Goal: Information Seeking & Learning: Learn about a topic

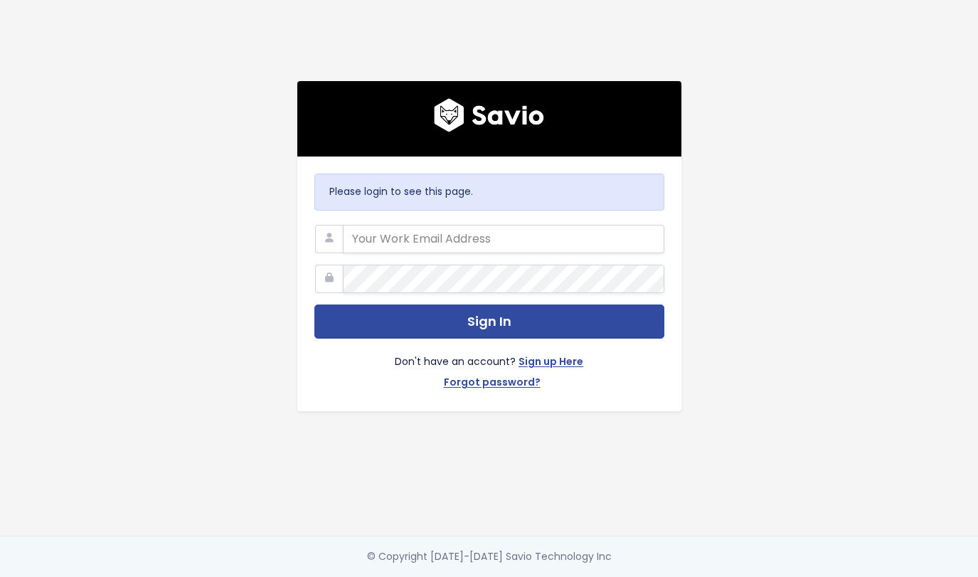
click at [632, 576] on com-1password-button at bounding box center [489, 577] width 978 height 0
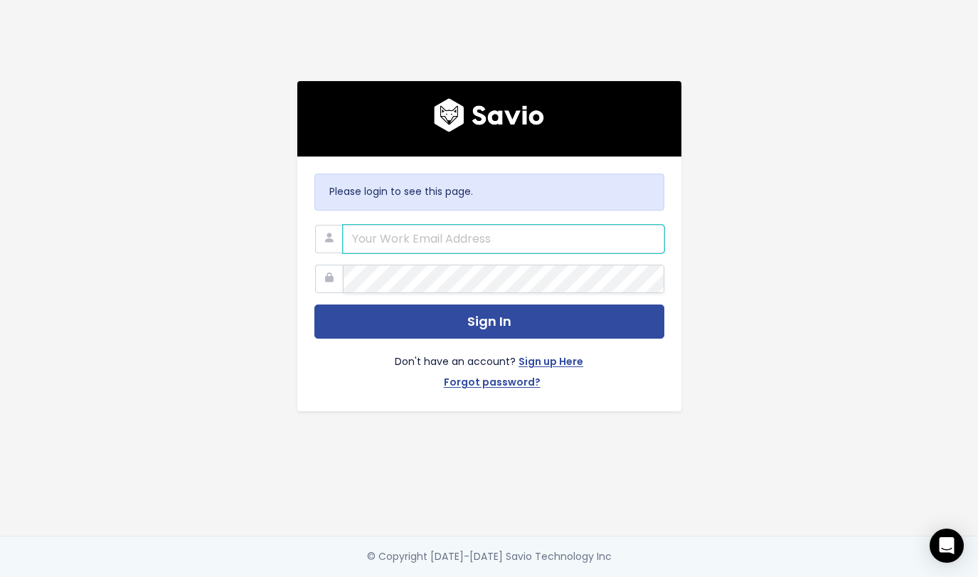
click at [482, 233] on input "email" at bounding box center [503, 239] width 321 height 28
click at [592, 225] on input "email" at bounding box center [503, 239] width 321 height 28
click at [634, 576] on com-1password-button at bounding box center [489, 577] width 978 height 0
type input "egan@betterworld.org"
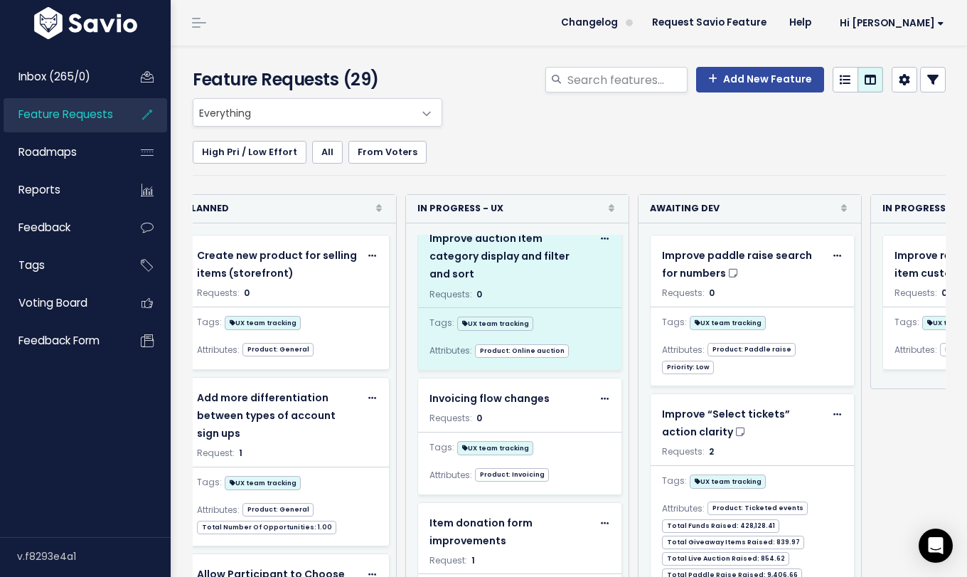
scroll to position [191, 0]
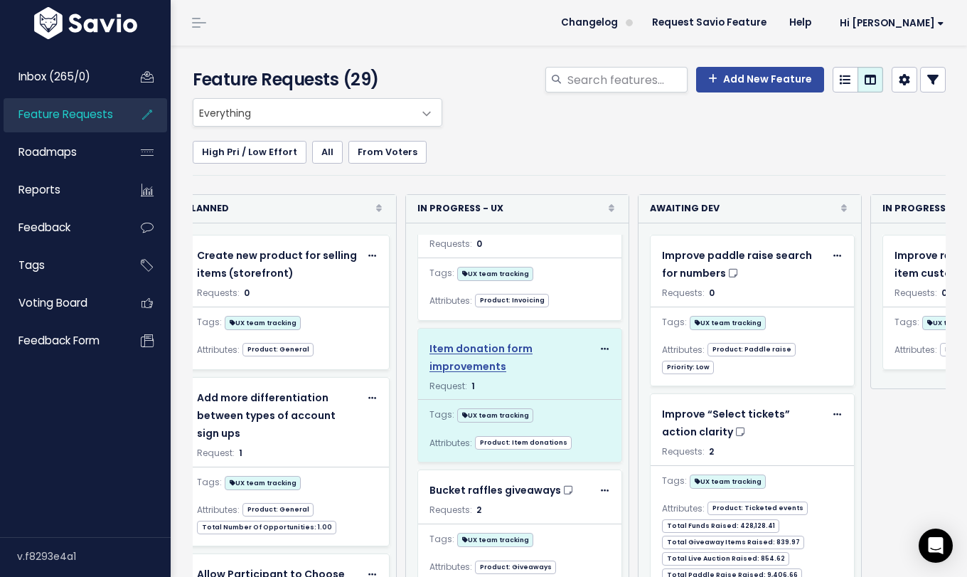
click at [522, 341] on span "Item donation form improvements" at bounding box center [481, 357] width 103 height 32
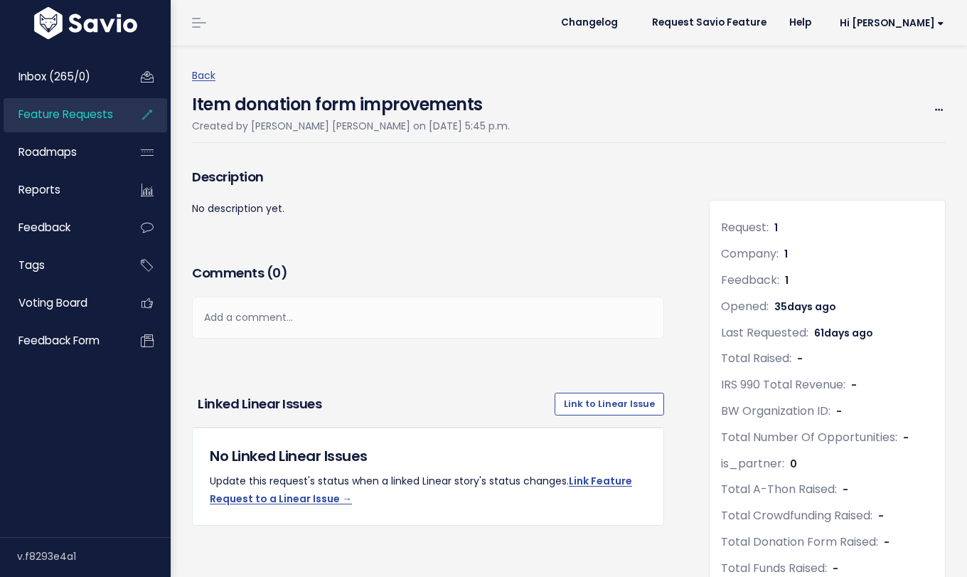
scroll to position [75, 0]
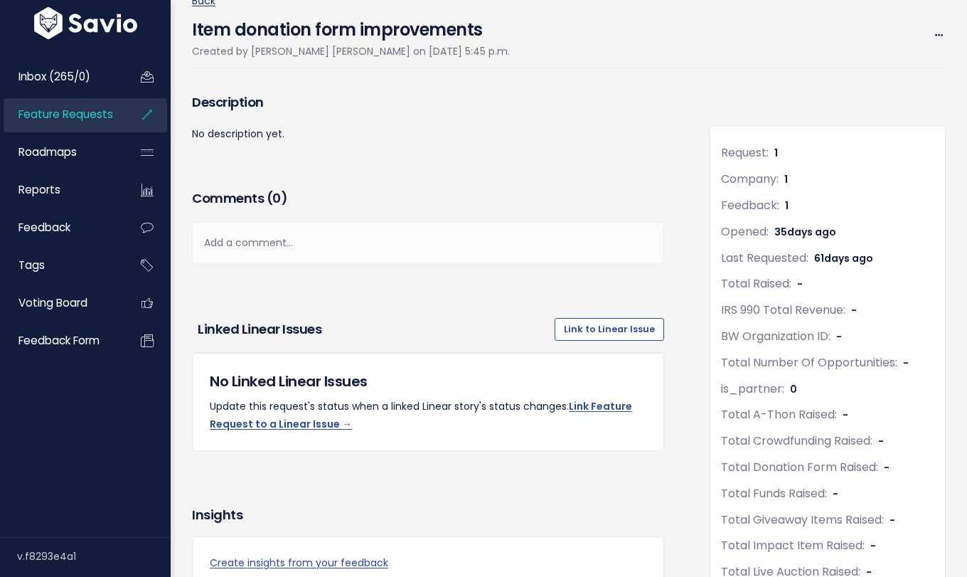
click at [211, 4] on link "Back" at bounding box center [203, 1] width 23 height 14
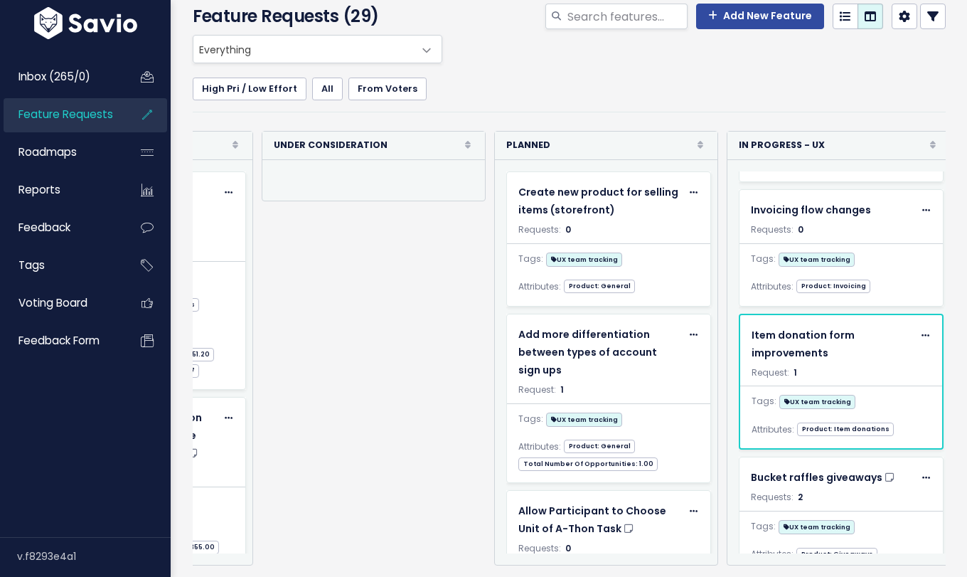
scroll to position [143, 0]
